Goal: Task Accomplishment & Management: Manage account settings

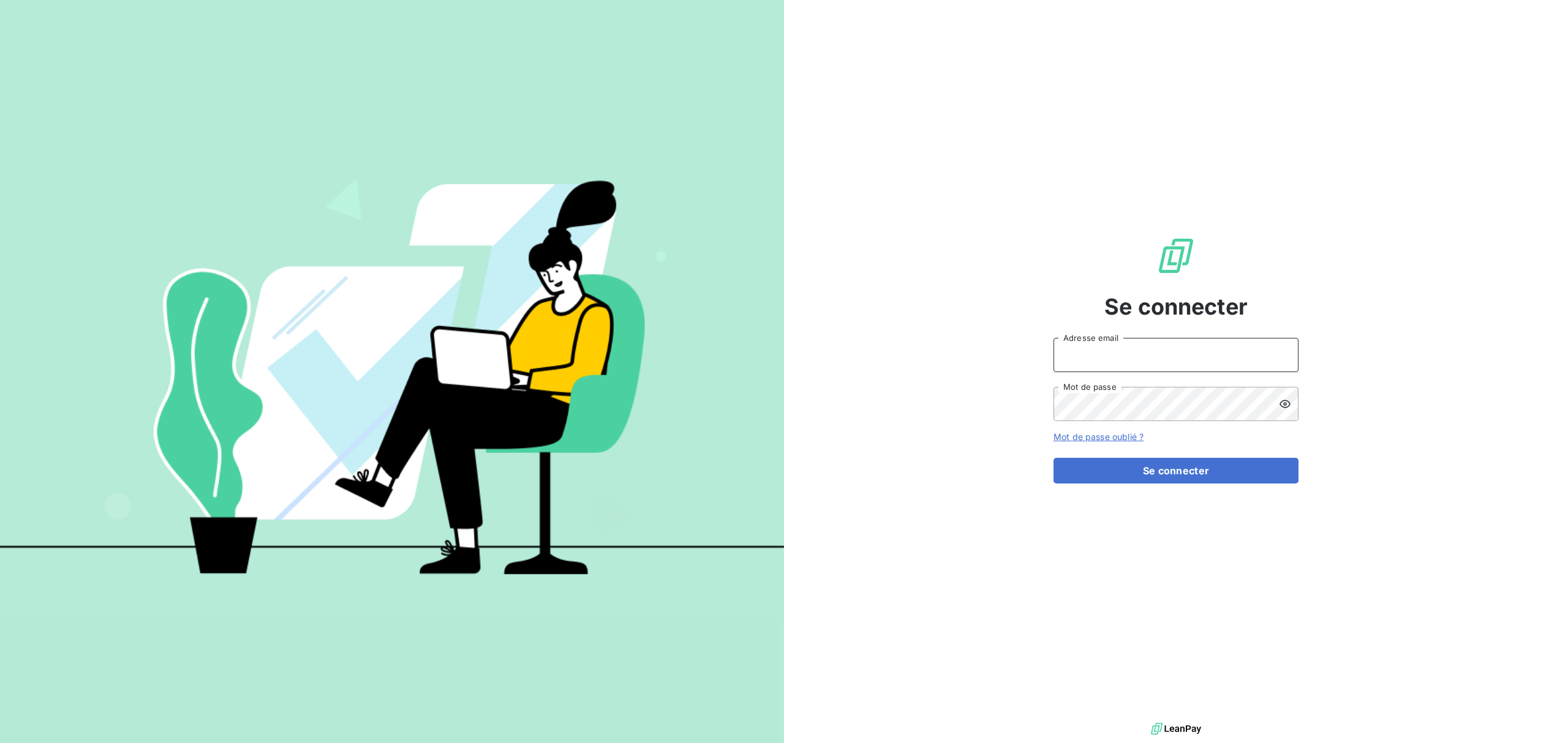
type input "[EMAIL_ADDRESS][DOMAIN_NAME]"
click at [1128, 486] on div "Se connecter [EMAIL_ADDRESS][DOMAIN_NAME] Adresse email Mot de passe Mot de pas…" at bounding box center [1176, 360] width 245 height 720
click at [1139, 471] on button "Se connecter" at bounding box center [1176, 470] width 245 height 25
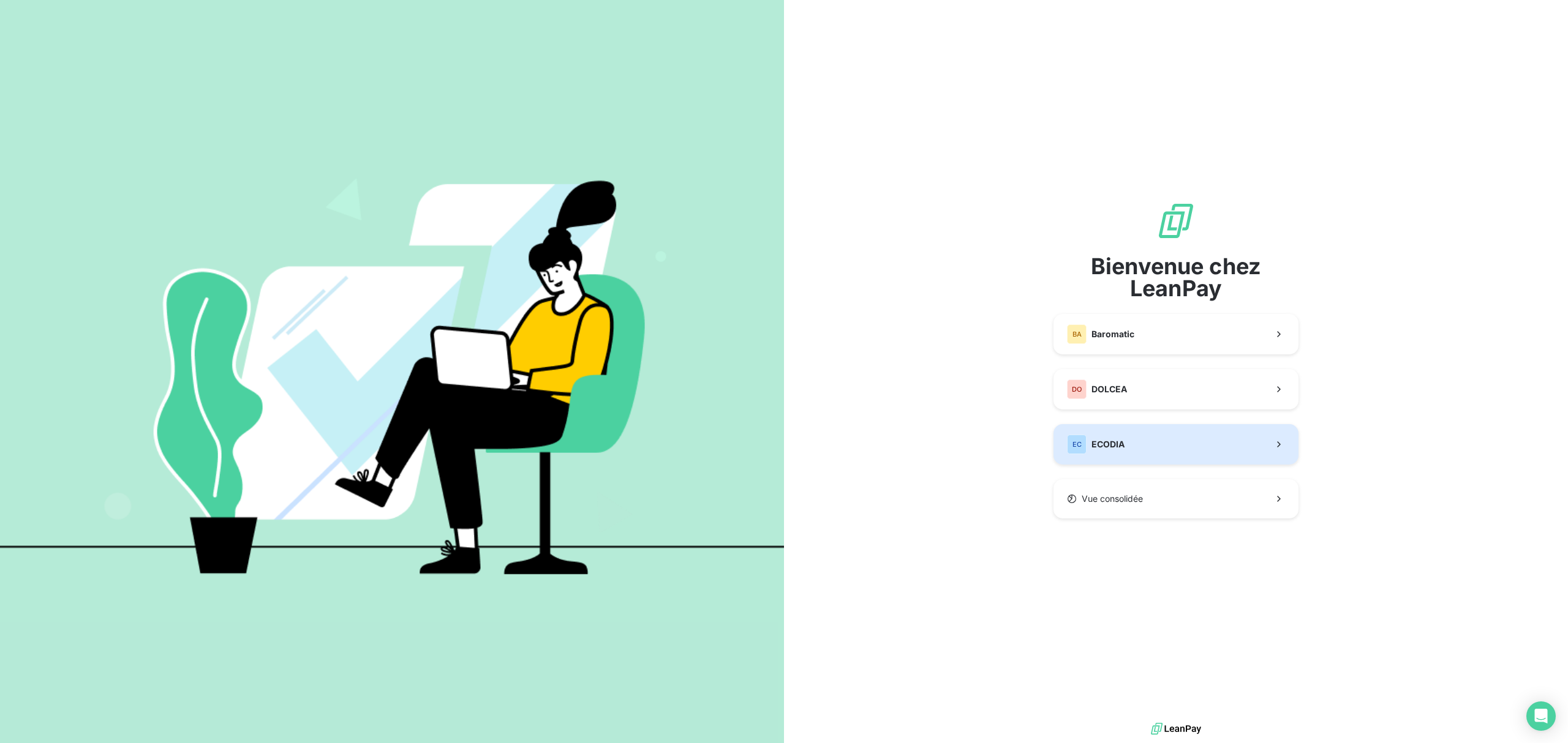
click at [1106, 426] on button "EC ECODIA" at bounding box center [1176, 445] width 245 height 40
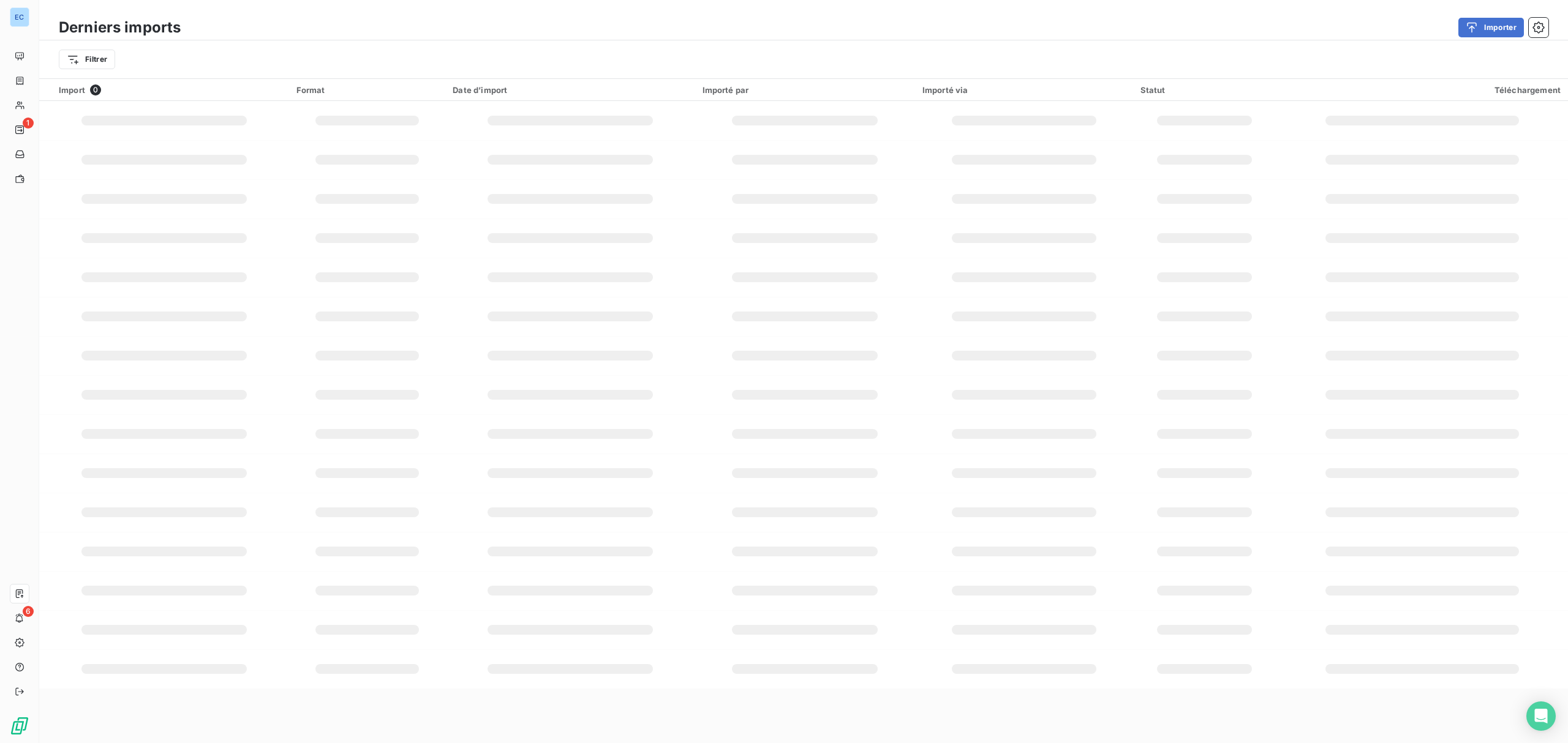
click at [522, 48] on div "Filtrer" at bounding box center [804, 59] width 1490 height 24
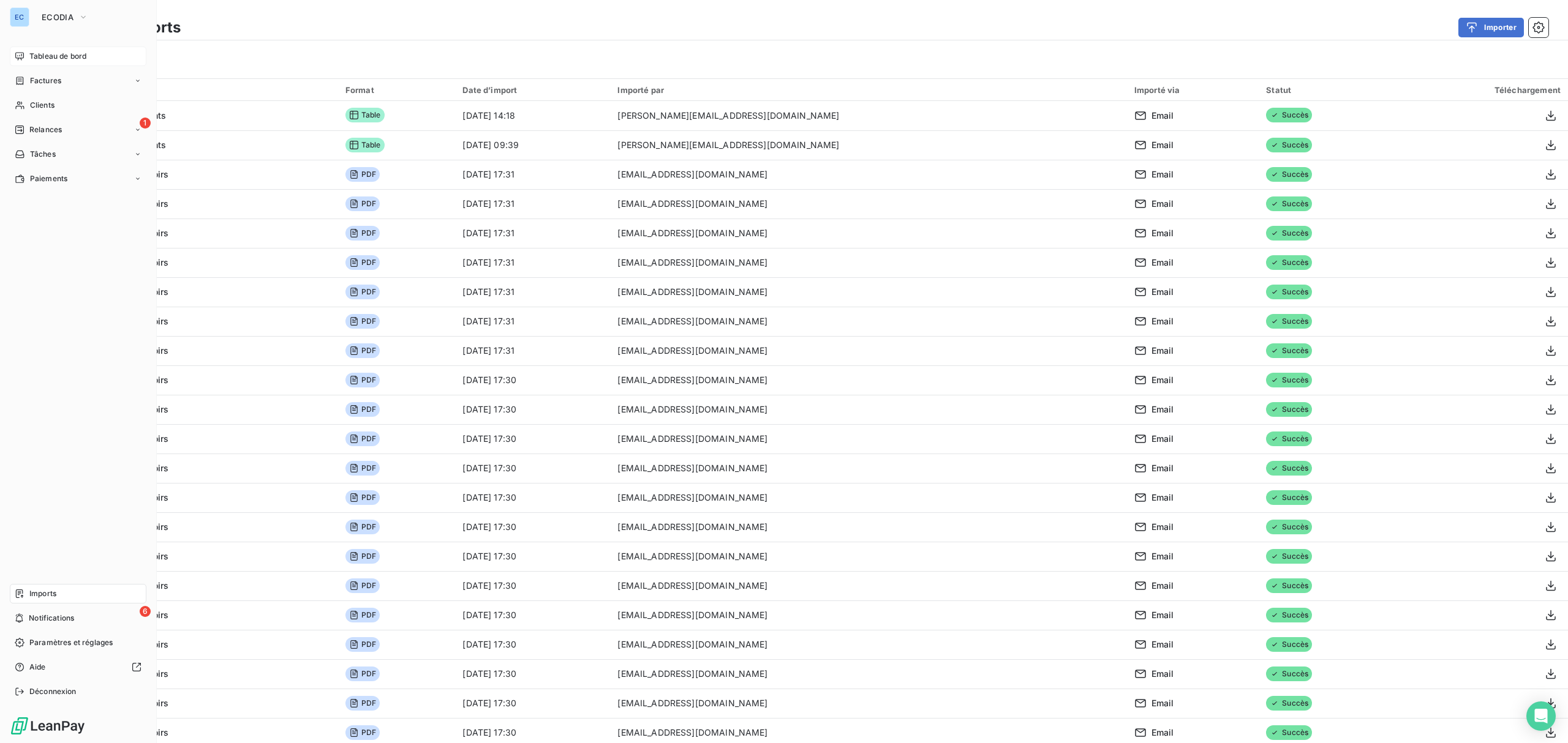
click at [69, 54] on span "Tableau de bord" at bounding box center [57, 56] width 57 height 11
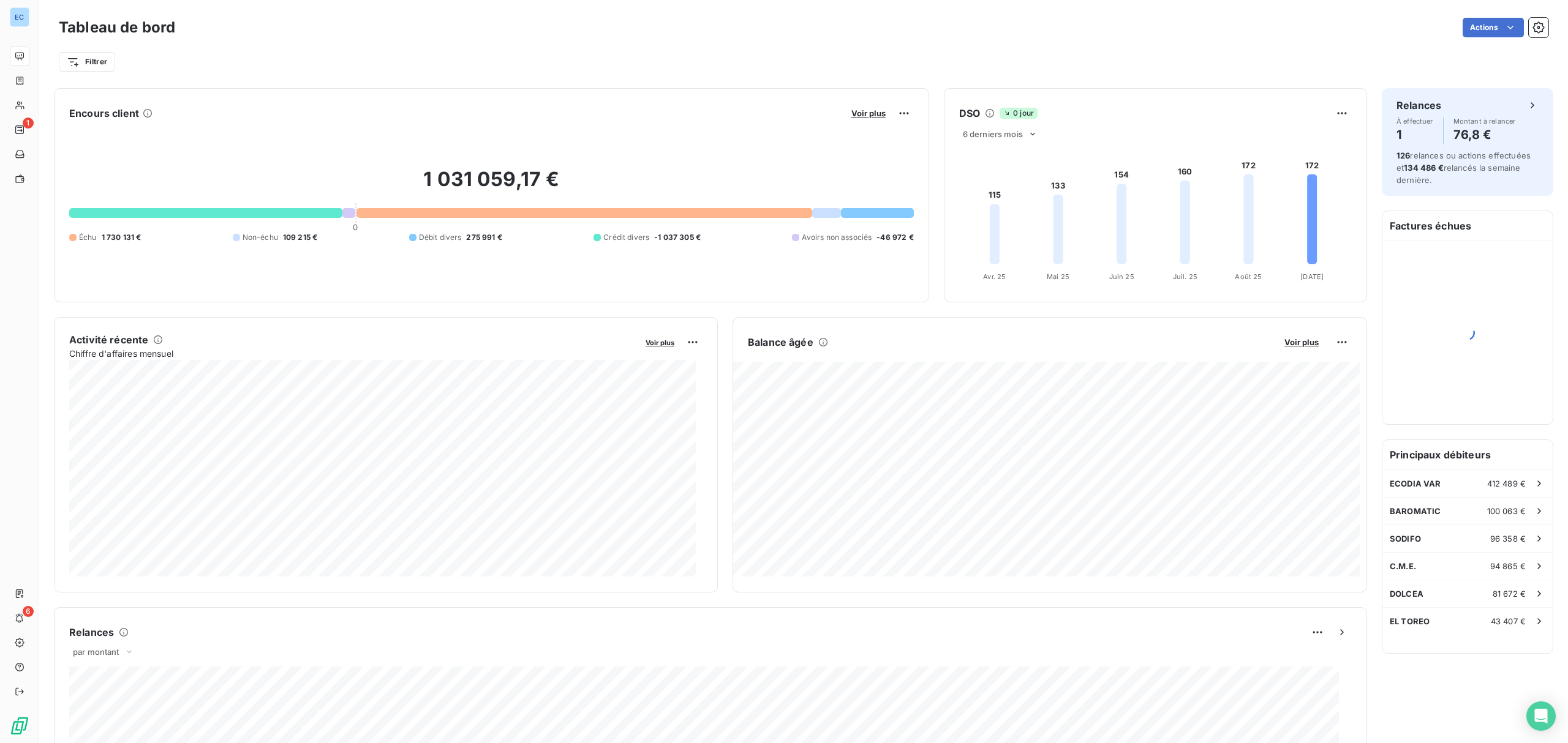
click at [1465, 462] on h6 "Principaux débiteurs" at bounding box center [1467, 454] width 171 height 29
